Goal: Contribute content: Add original content to the website for others to see

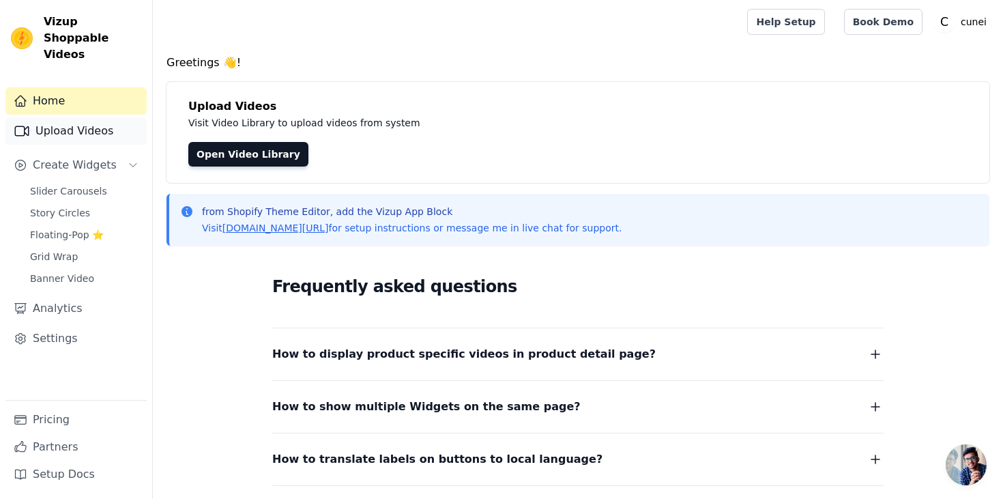
click at [55, 117] on link "Upload Videos" at bounding box center [75, 130] width 141 height 27
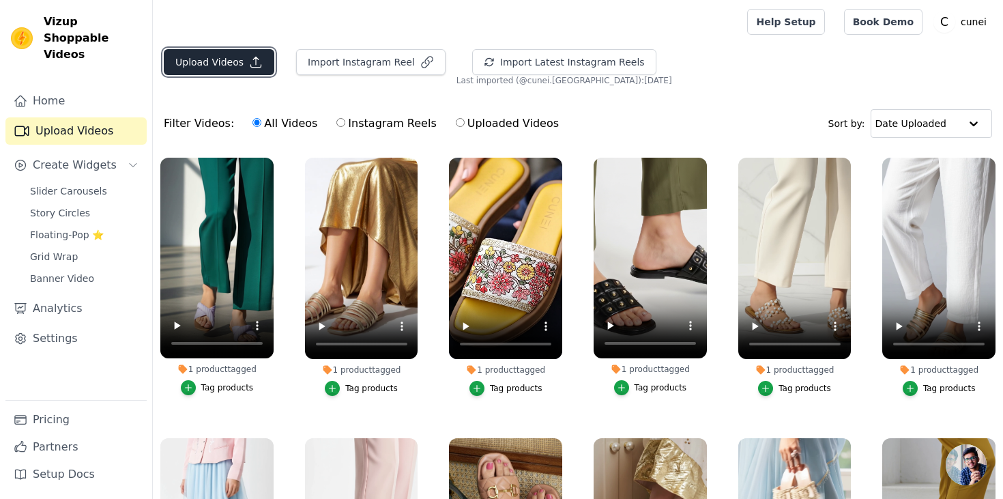
click at [245, 67] on button "Upload Videos" at bounding box center [219, 62] width 111 height 26
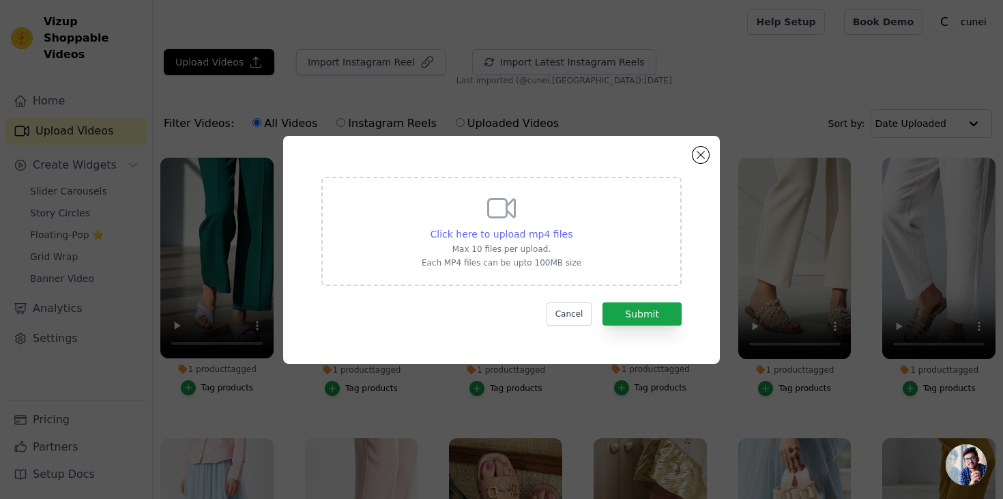
click at [532, 235] on span "Click here to upload mp4 files" at bounding box center [502, 234] width 143 height 11
click at [572, 227] on input "Click here to upload mp4 files Max 10 files per upload. Each MP4 files can be u…" at bounding box center [572, 227] width 1 height 1
type input "C:\fakepath\video-reel-clear-tan-wedge-heel-black-lehenga-03a99c55.mp4"
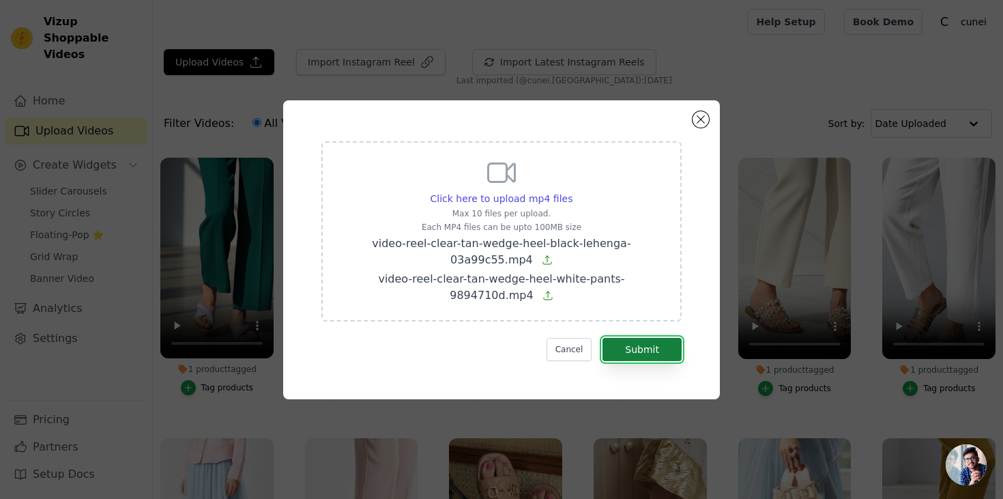
click at [649, 350] on button "Submit" at bounding box center [642, 349] width 79 height 23
